Goal: Use online tool/utility: Utilize a website feature to perform a specific function

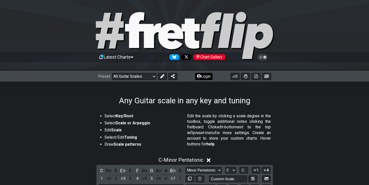
click at [201, 75] on button "Login" at bounding box center [203, 76] width 17 height 7
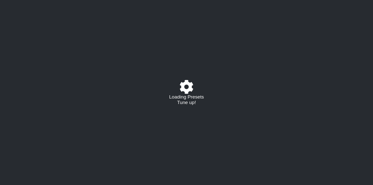
select select "/guitar-scales"
select select "C"
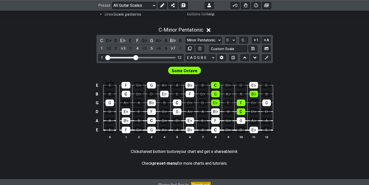
scroll to position [130, 0]
click at [100, 39] on div "C" at bounding box center [101, 40] width 7 height 7
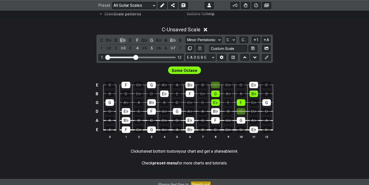
click at [120, 40] on div "E♭" at bounding box center [123, 40] width 7 height 7
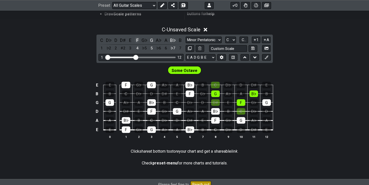
click at [137, 40] on div "F" at bounding box center [137, 40] width 7 height 7
click at [152, 41] on div "G" at bounding box center [151, 40] width 7 height 7
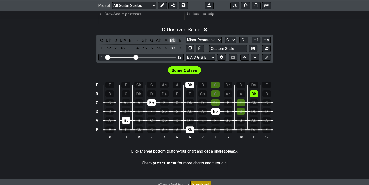
click at [170, 40] on div "B♭" at bounding box center [173, 40] width 7 height 7
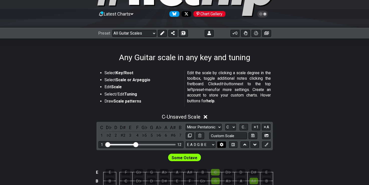
scroll to position [43, 0]
click at [158, 34] on button at bounding box center [162, 33] width 9 height 7
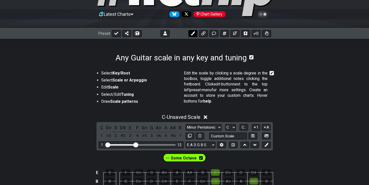
click at [191, 33] on icon at bounding box center [193, 33] width 4 height 4
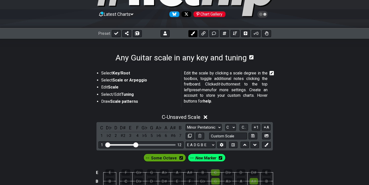
click at [191, 35] on icon at bounding box center [193, 33] width 4 height 4
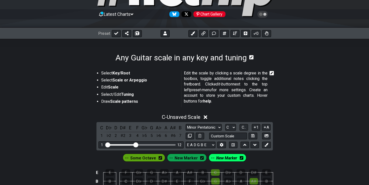
click at [162, 160] on div "Some Octave" at bounding box center [144, 157] width 42 height 8
drag, startPoint x: 162, startPoint y: 160, endPoint x: 158, endPoint y: 163, distance: 4.6
click at [160, 160] on icon at bounding box center [160, 157] width 4 height 7
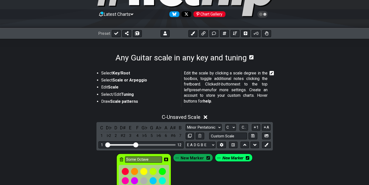
click at [123, 159] on icon at bounding box center [122, 159] width 4 height 4
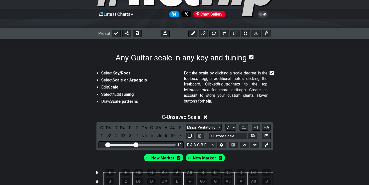
click at [177, 159] on icon at bounding box center [179, 157] width 4 height 7
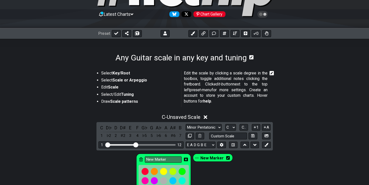
click at [139, 160] on div "New Marker" at bounding box center [163, 174] width 55 height 42
click at [141, 159] on icon at bounding box center [141, 159] width 4 height 4
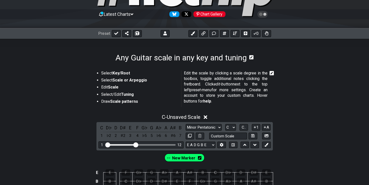
click at [196, 160] on div "New Marker" at bounding box center [184, 157] width 40 height 8
click at [200, 158] on icon at bounding box center [200, 158] width 4 height 4
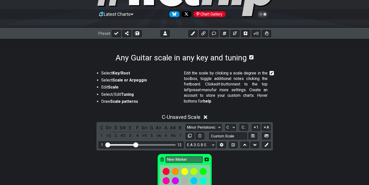
click at [161, 159] on icon at bounding box center [162, 159] width 4 height 4
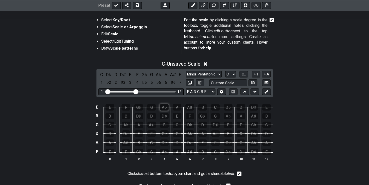
scroll to position [97, 0]
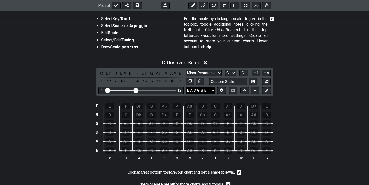
click at [204, 90] on select "E A D G B E E A D G B E E A D G B E B E A D F♯ B A D G C E A D A D G B E E♭ A♭ …" at bounding box center [201, 90] width 30 height 7
click at [223, 91] on icon at bounding box center [222, 90] width 4 height 4
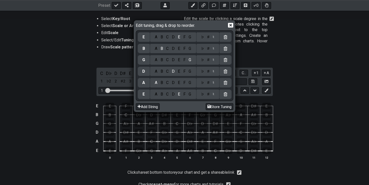
click at [167, 38] on div "C" at bounding box center [167, 37] width 6 height 6
click at [168, 94] on div "C" at bounding box center [167, 94] width 6 height 6
click at [184, 85] on div "F" at bounding box center [185, 83] width 6 height 6
click at [157, 71] on div "A" at bounding box center [156, 72] width 6 height 6
click at [208, 73] on div "♯" at bounding box center [208, 72] width 6 height 6
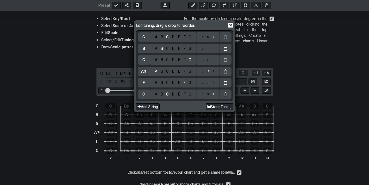
click at [175, 63] on div "A B C D E F G" at bounding box center [173, 60] width 46 height 10
click at [174, 60] on div "D" at bounding box center [173, 60] width 6 height 6
click at [207, 61] on div "♯" at bounding box center [208, 60] width 6 height 6
click at [190, 51] on div "G" at bounding box center [190, 49] width 6 height 6
click at [229, 25] on icon at bounding box center [230, 25] width 5 height 5
